Goal: Information Seeking & Learning: Learn about a topic

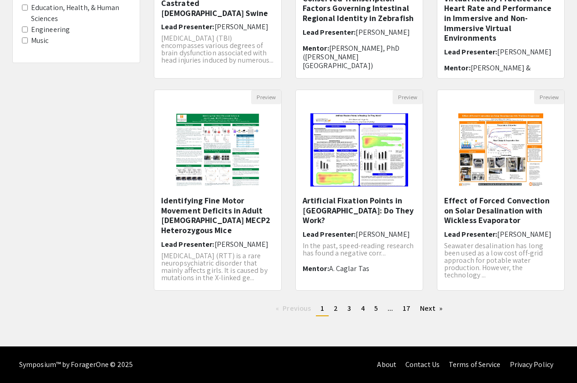
scroll to position [223, 0]
click at [334, 309] on link "page 2" at bounding box center [335, 309] width 13 height 14
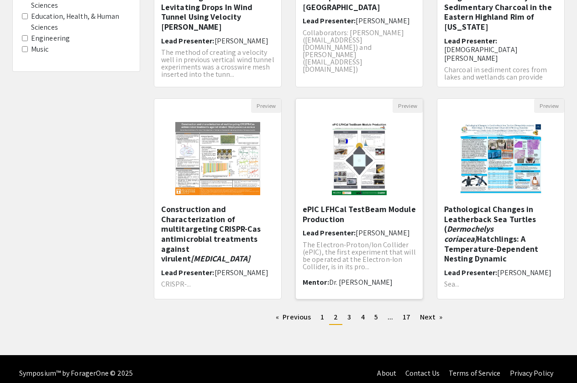
scroll to position [217, 0]
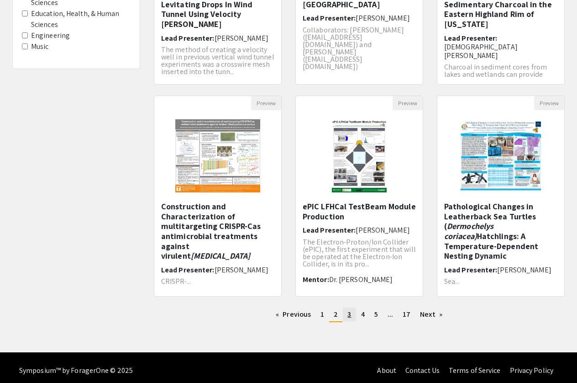
click at [350, 318] on span "3" at bounding box center [350, 314] width 4 height 10
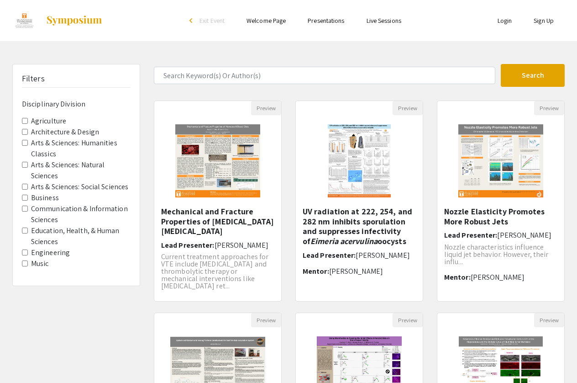
click at [25, 162] on Sciences "Arts & Sciences: Natural Sciences" at bounding box center [25, 165] width 6 height 6
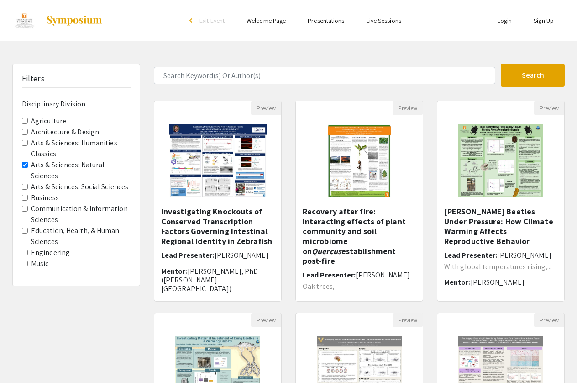
click at [24, 140] on Classics "Arts & Sciences: Humanities Classics" at bounding box center [25, 143] width 6 height 6
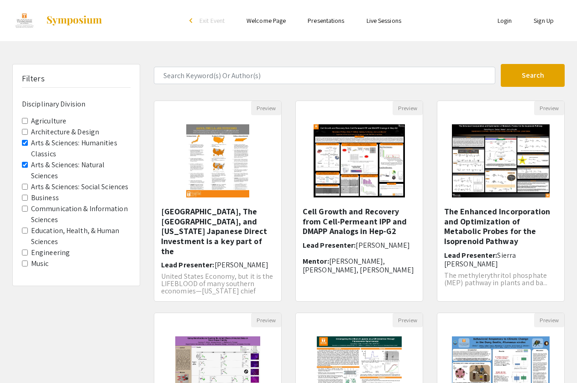
click at [24, 162] on Sciences "Arts & Sciences: Natural Sciences" at bounding box center [25, 165] width 6 height 6
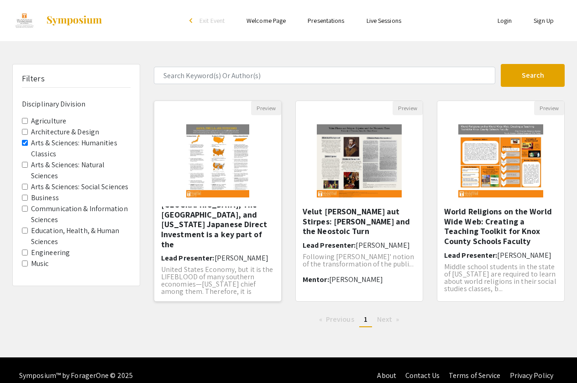
scroll to position [6, 0]
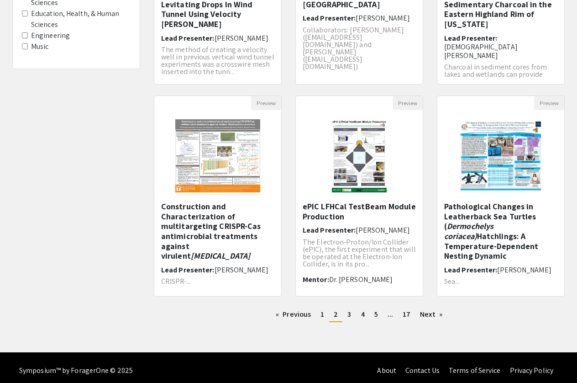
scroll to position [223, 0]
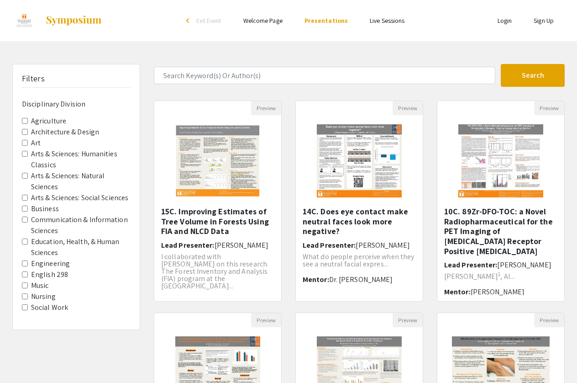
click at [24, 151] on Classics "Arts & Sciences: Humanities Classics" at bounding box center [25, 154] width 6 height 6
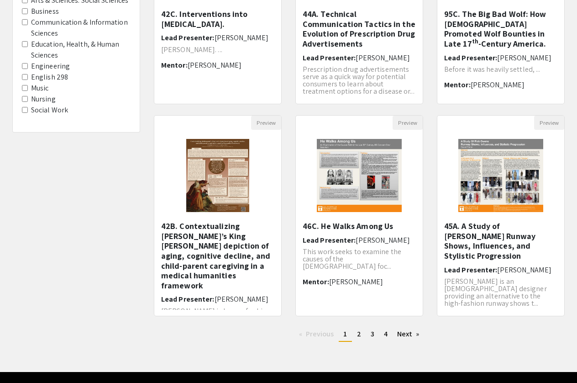
scroll to position [197, 0]
click at [491, 217] on img "Open Presentation <p>45A. A Study of Rick Owens Runway Shows, Influences, and S…" at bounding box center [502, 175] width 104 height 91
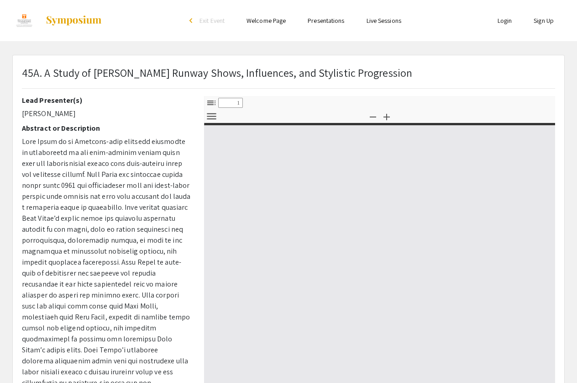
select select "custom"
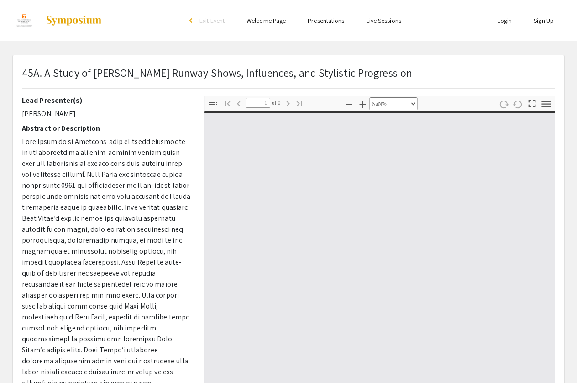
type input "0"
select select "custom"
type input "1"
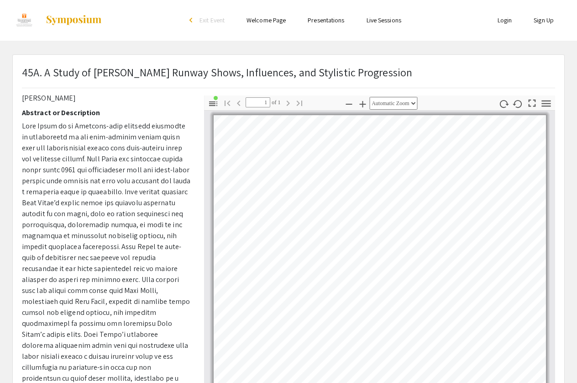
scroll to position [14, 0]
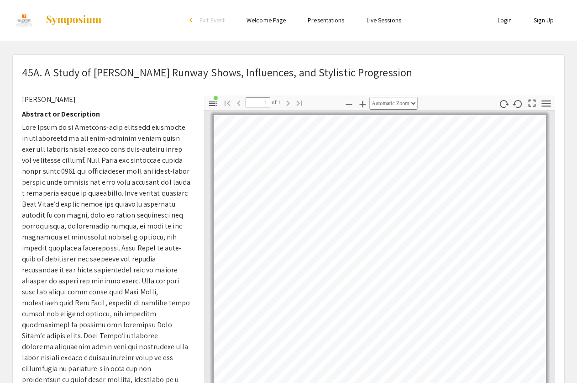
click at [360, 106] on icon "button" at bounding box center [362, 104] width 11 height 11
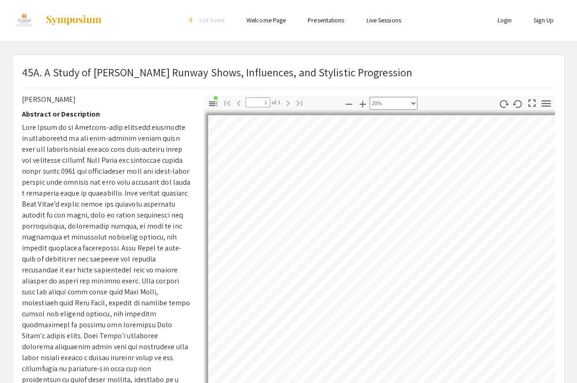
click at [360, 106] on icon "button" at bounding box center [362, 104] width 11 height 11
click at [210, 100] on icon "button" at bounding box center [213, 103] width 11 height 11
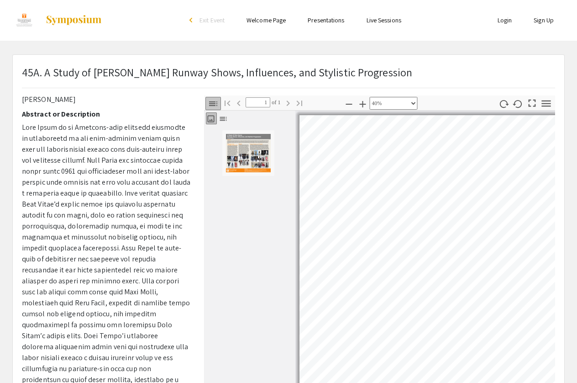
click at [210, 100] on icon "button" at bounding box center [213, 103] width 11 height 11
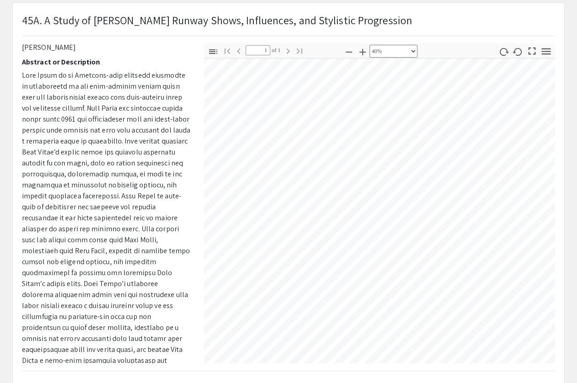
scroll to position [254, 389]
click at [346, 52] on icon "button" at bounding box center [349, 52] width 6 height 1
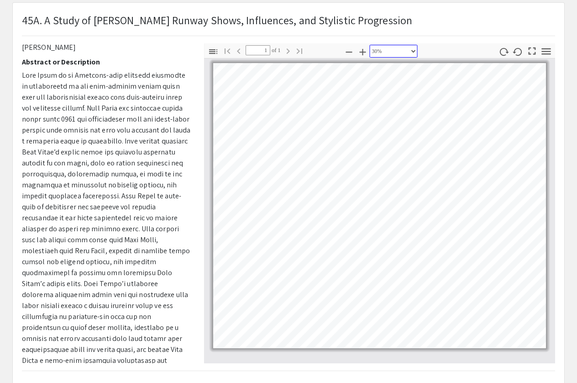
scroll to position [10, 20]
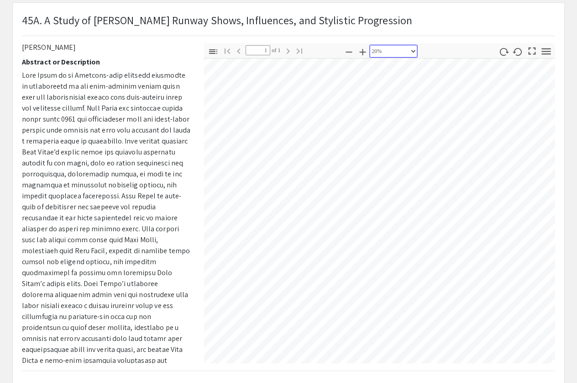
select select "custom"
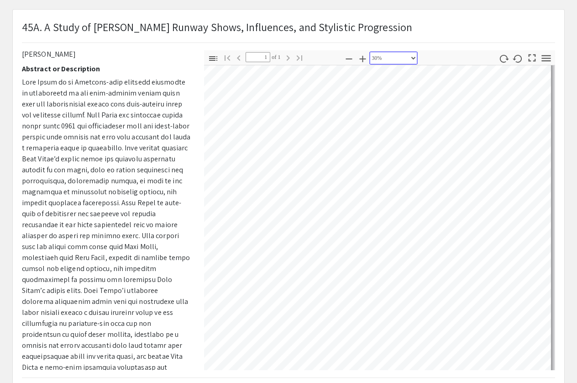
scroll to position [46, 0]
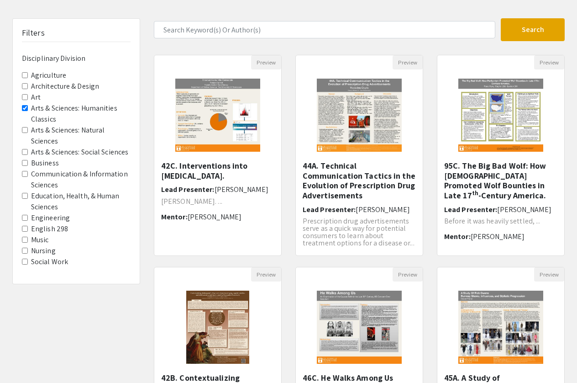
scroll to position [197, 0]
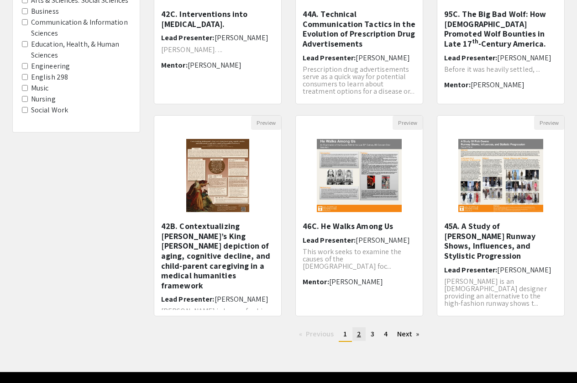
click at [360, 336] on span "2" at bounding box center [359, 334] width 4 height 10
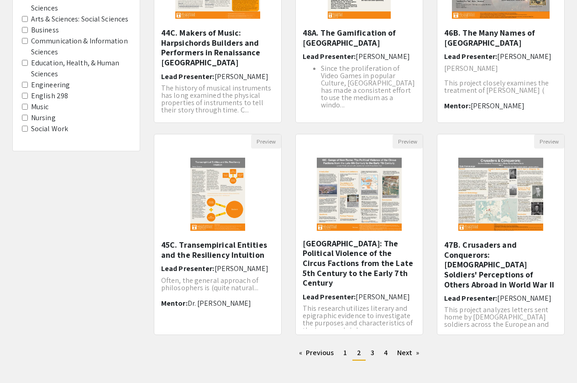
scroll to position [180, 0]
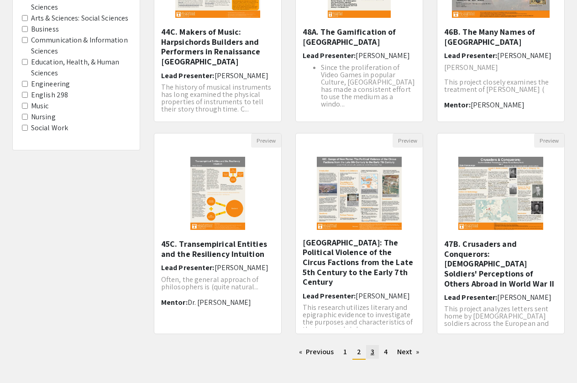
click at [369, 351] on link "page 3" at bounding box center [372, 352] width 13 height 14
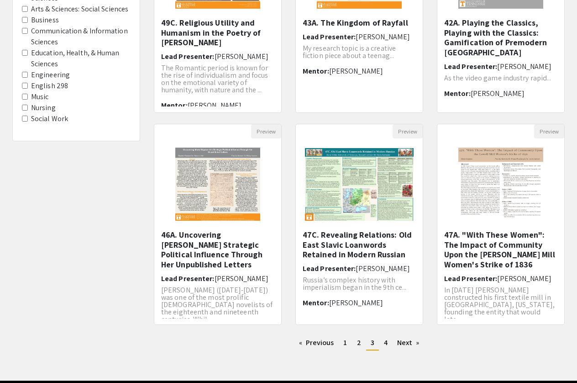
scroll to position [192, 0]
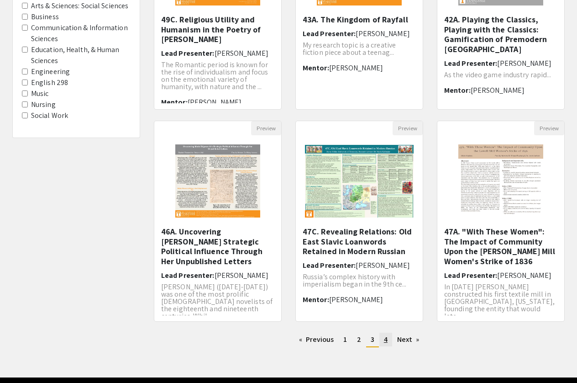
click at [387, 342] on span "4" at bounding box center [386, 339] width 4 height 10
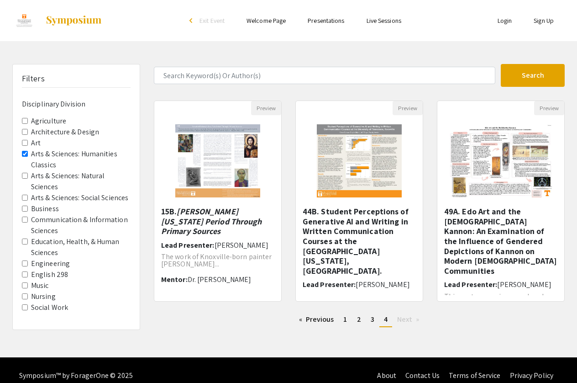
click at [26, 293] on Division-Nursing "Nursing" at bounding box center [25, 296] width 6 height 6
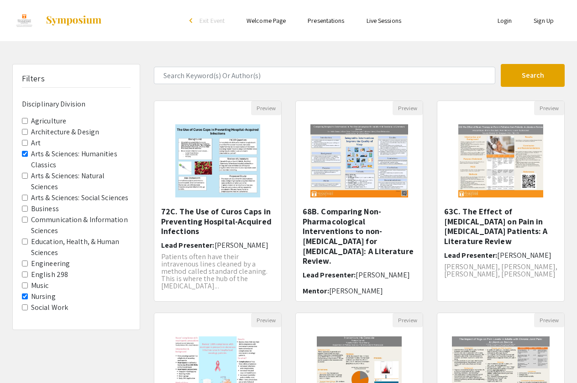
click at [23, 151] on Classics "Arts & Sciences: Humanities Classics" at bounding box center [25, 154] width 6 height 6
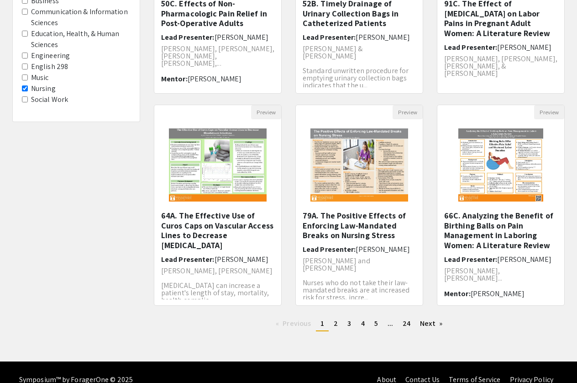
scroll to position [206, 0]
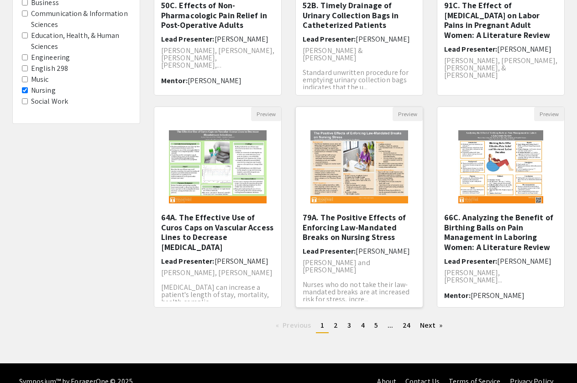
click at [364, 222] on h5 "79A. The Positive Effects of Enforcing Law-Mandated Breaks on Nursing Stress" at bounding box center [359, 227] width 113 height 30
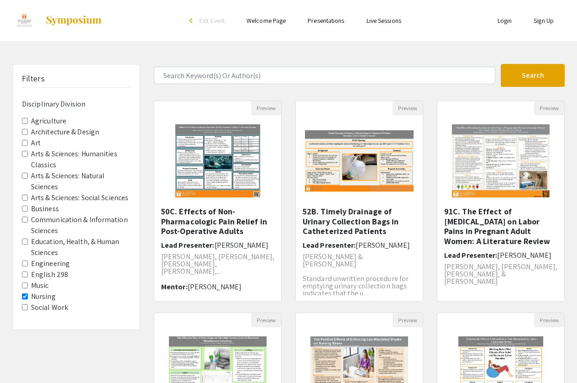
select select "custom"
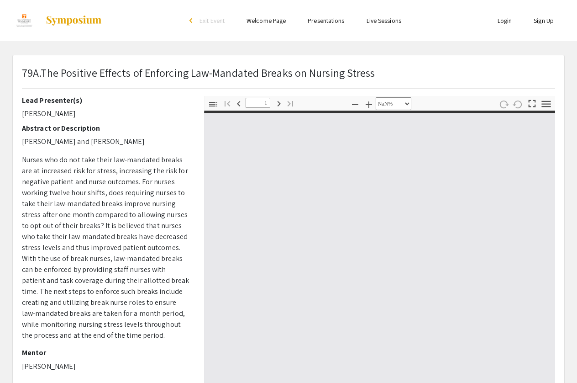
type input "0"
select select "custom"
type input "1"
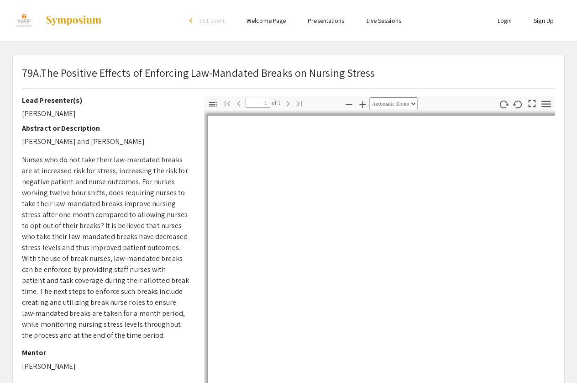
select select "auto"
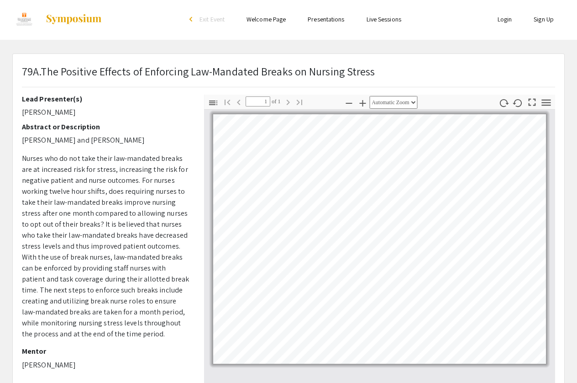
scroll to position [2, 0]
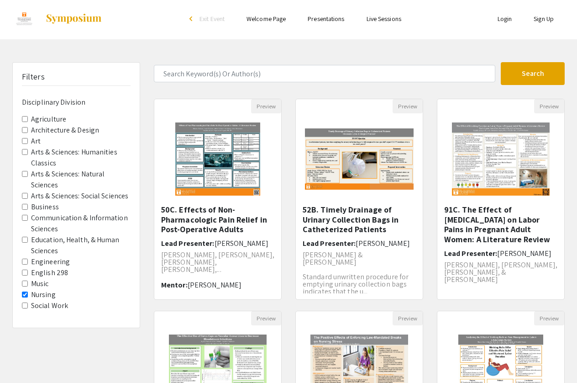
scroll to position [206, 0]
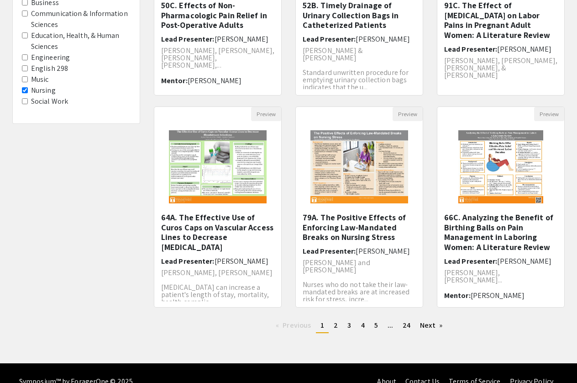
click at [25, 87] on Division-Nursing "Nursing" at bounding box center [25, 90] width 6 height 6
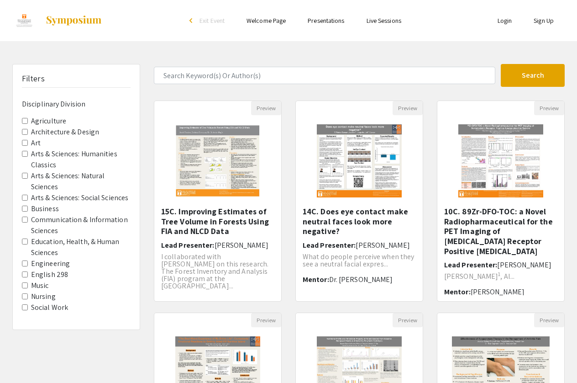
click at [26, 282] on Division-Music "Music" at bounding box center [25, 285] width 6 height 6
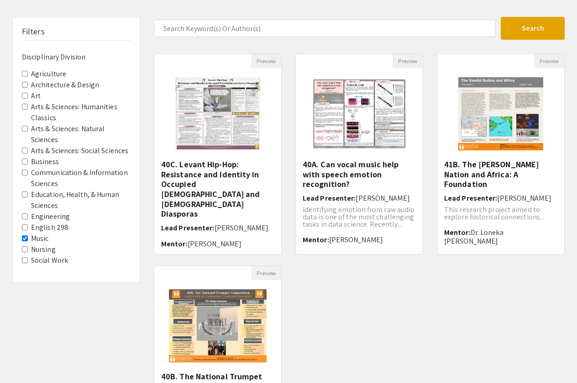
scroll to position [42, 0]
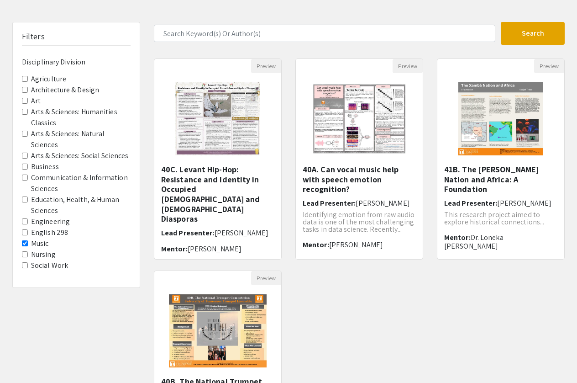
click at [26, 240] on Division-Music "Music" at bounding box center [25, 243] width 6 height 6
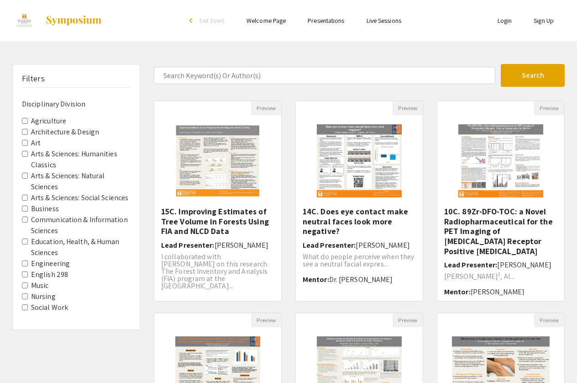
click at [26, 238] on Sciences "Education, Health, & Human Sciences" at bounding box center [25, 241] width 6 height 6
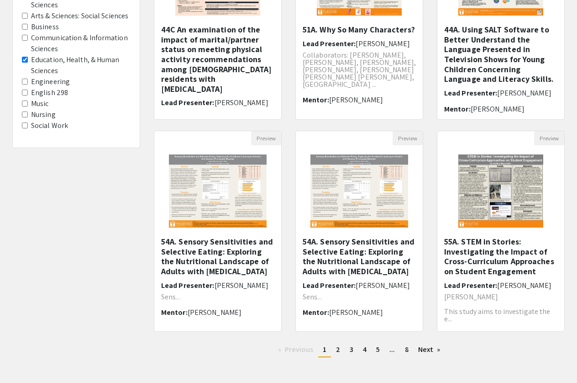
scroll to position [182, 0]
click at [337, 350] on span "2" at bounding box center [338, 349] width 4 height 10
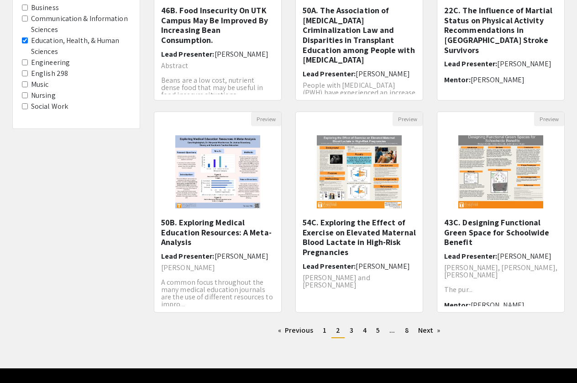
scroll to position [202, 0]
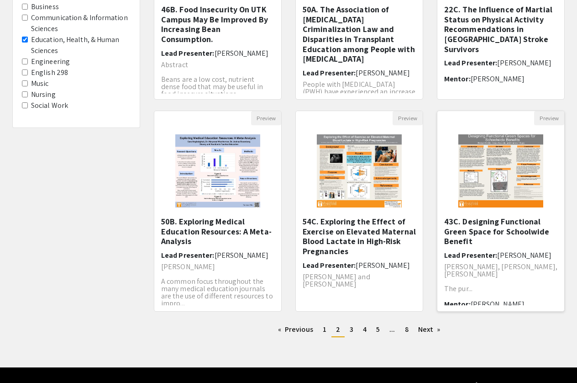
click at [486, 185] on img "Open Presentation <p>43C. Designing Functional Green Space for Schoolwide Benef…" at bounding box center [502, 170] width 104 height 91
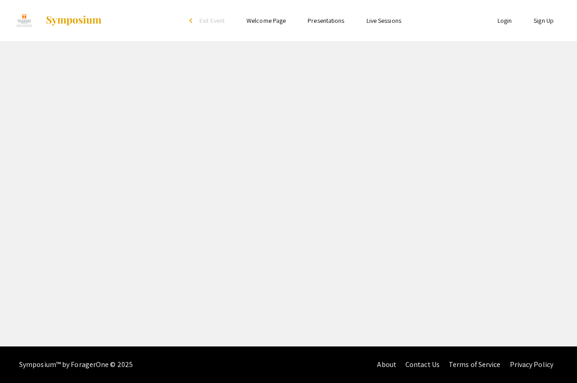
select select "custom"
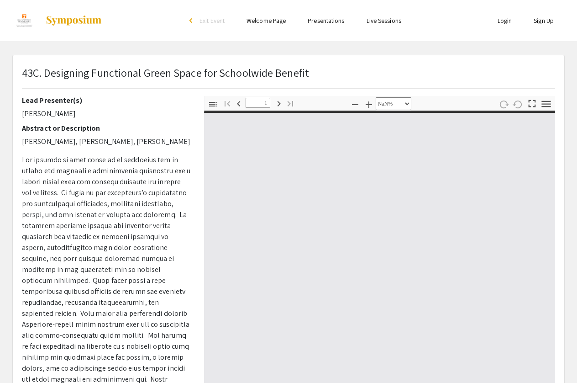
type input "0"
select select "custom"
type input "1"
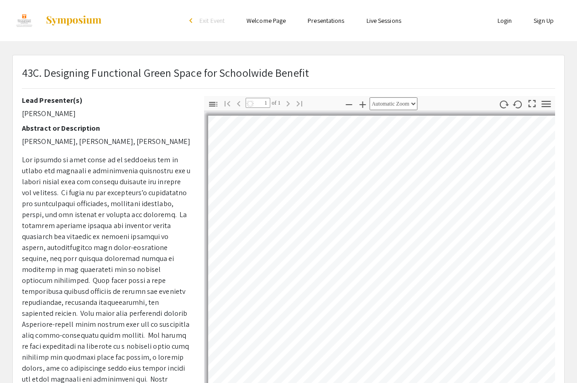
select select "auto"
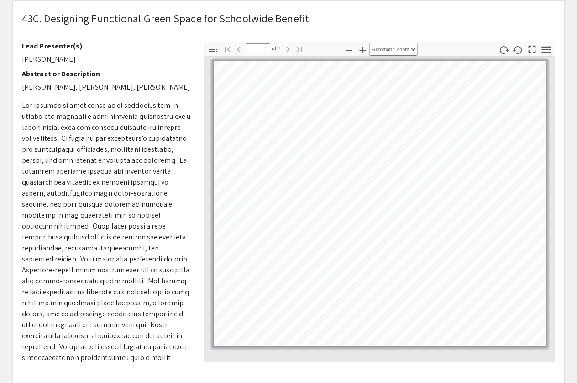
scroll to position [52, 0]
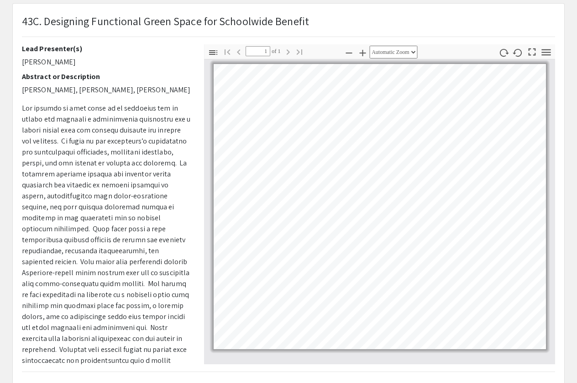
click at [131, 232] on span at bounding box center [106, 250] width 169 height 295
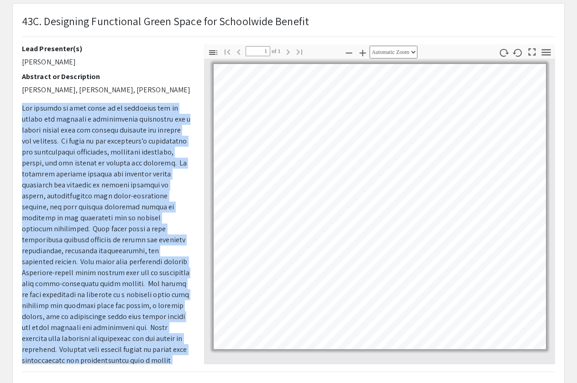
click at [131, 232] on span at bounding box center [106, 250] width 169 height 295
drag, startPoint x: 5, startPoint y: 195, endPoint x: 115, endPoint y: 221, distance: 112.7
click at [115, 221] on span at bounding box center [106, 250] width 169 height 295
click at [115, 222] on span at bounding box center [106, 250] width 169 height 295
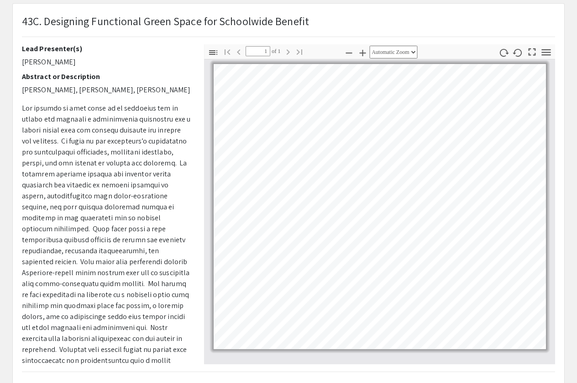
click at [115, 222] on span at bounding box center [106, 250] width 169 height 295
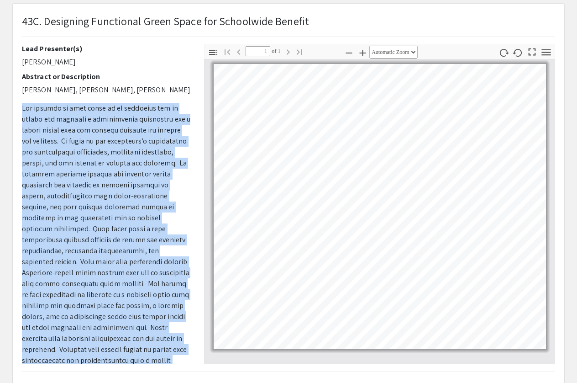
click at [115, 222] on span at bounding box center [106, 250] width 169 height 295
copy span "The purpose of this study is to determine how to design and resource a multipur…"
click at [139, 179] on p at bounding box center [106, 251] width 169 height 296
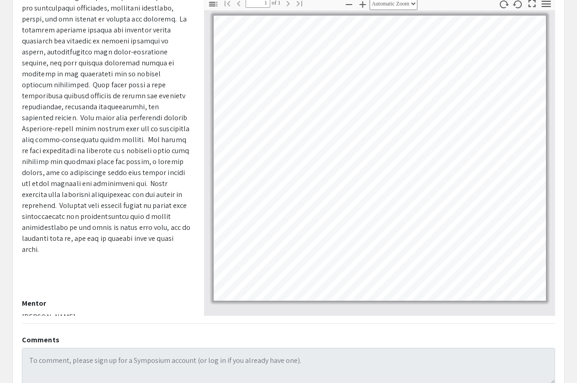
scroll to position [107, 0]
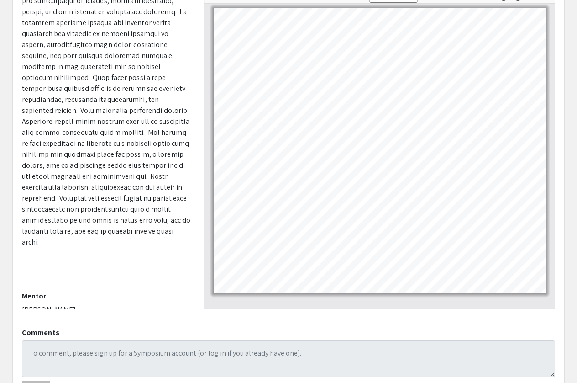
click at [61, 304] on p "Yolanda Kirkpatrick" at bounding box center [106, 309] width 169 height 11
copy div "Yolanda Kirkpatrick Thumbnails Document Outline Attachments Layers Current Outl…"
